Goal: Information Seeking & Learning: Learn about a topic

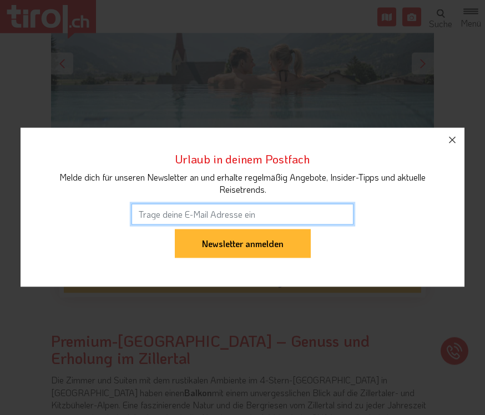
scroll to position [323, 0]
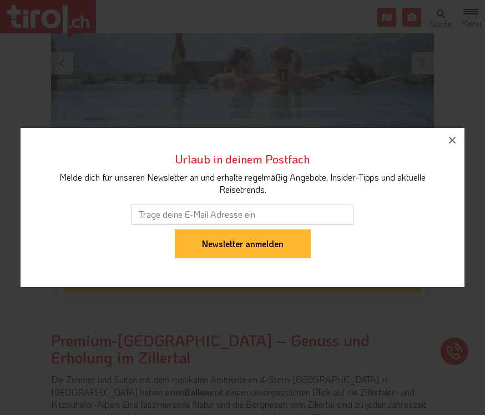
click at [449, 152] on button "button" at bounding box center [452, 140] width 24 height 24
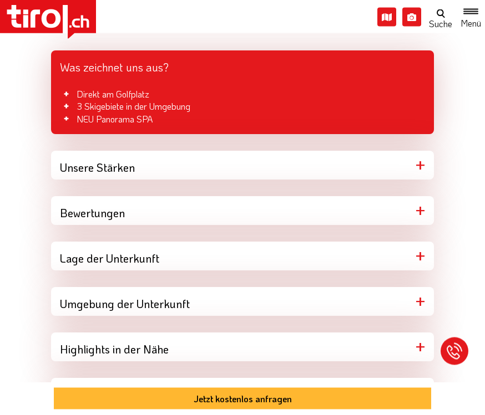
scroll to position [864, 0]
click at [415, 252] on div "Lage der Unterkunft" at bounding box center [242, 256] width 383 height 29
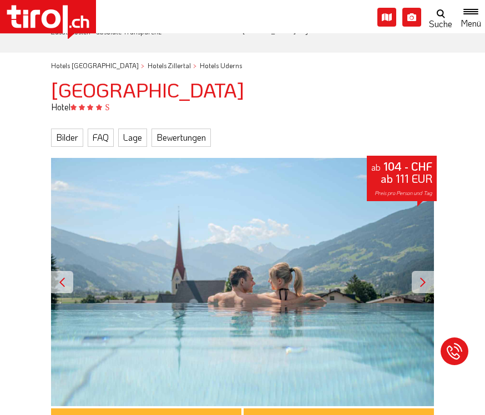
scroll to position [103, 0]
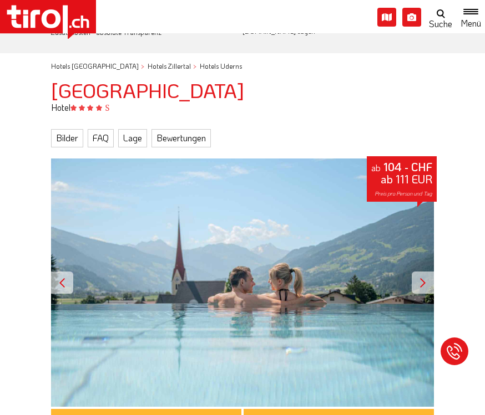
click at [66, 133] on link "Bilder" at bounding box center [67, 138] width 32 height 18
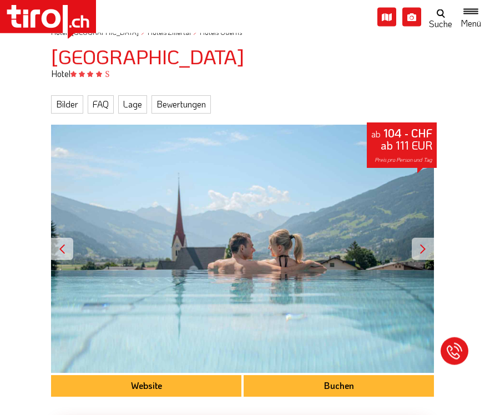
scroll to position [141, 0]
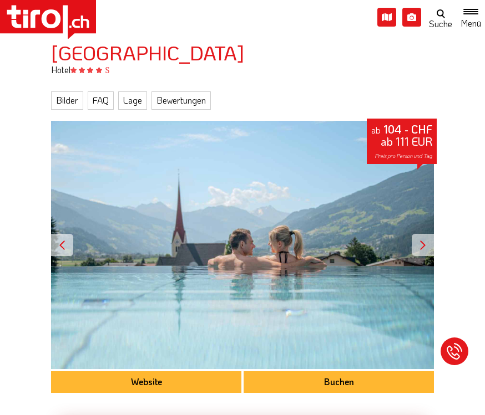
click at [65, 97] on link "Bilder" at bounding box center [67, 100] width 32 height 18
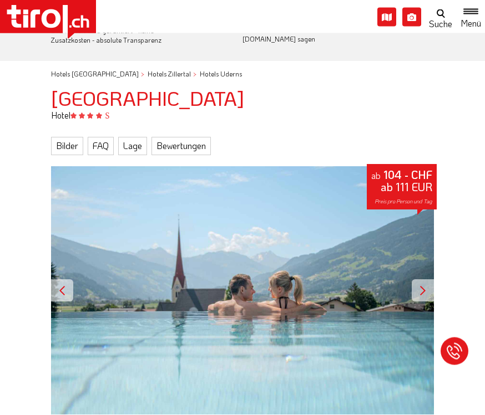
click at [64, 146] on link "Bilder" at bounding box center [67, 147] width 32 height 18
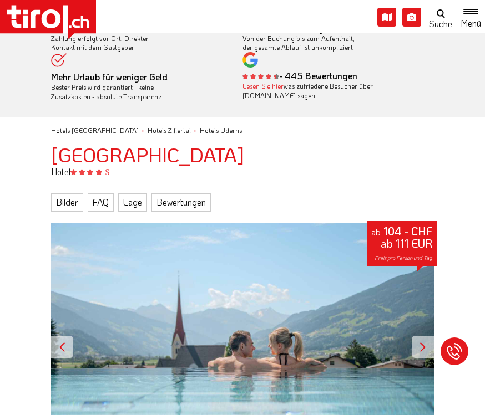
scroll to position [39, 0]
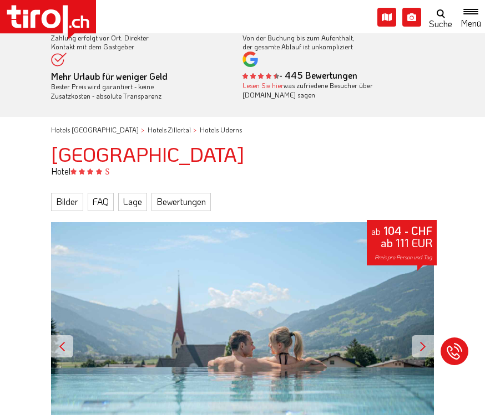
click at [417, 353] on div at bounding box center [422, 346] width 22 height 22
